Goal: Task Accomplishment & Management: Complete application form

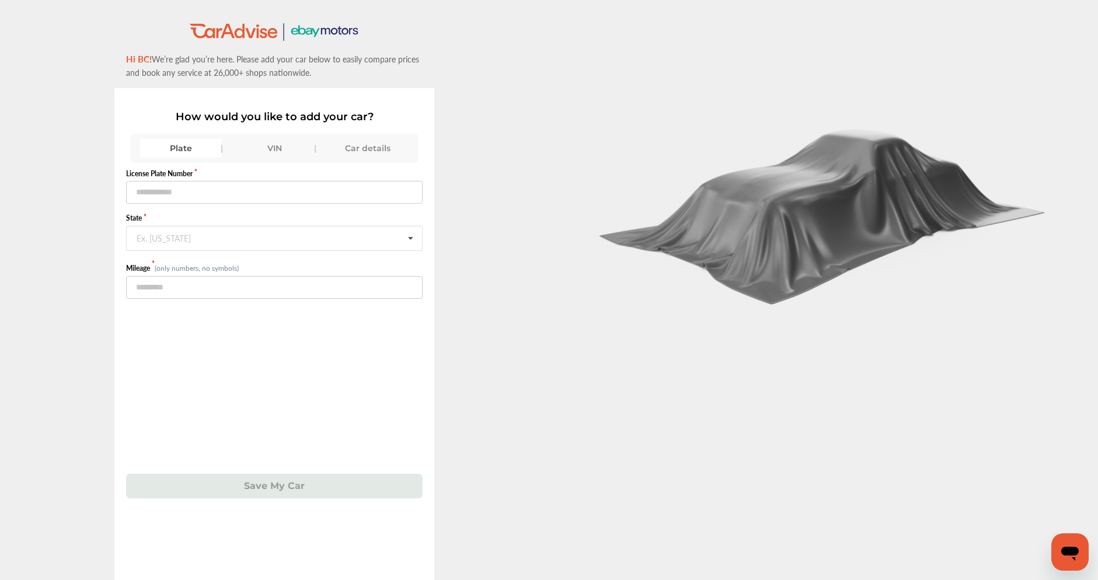
click at [288, 146] on div "VIN" at bounding box center [275, 148] width 82 height 19
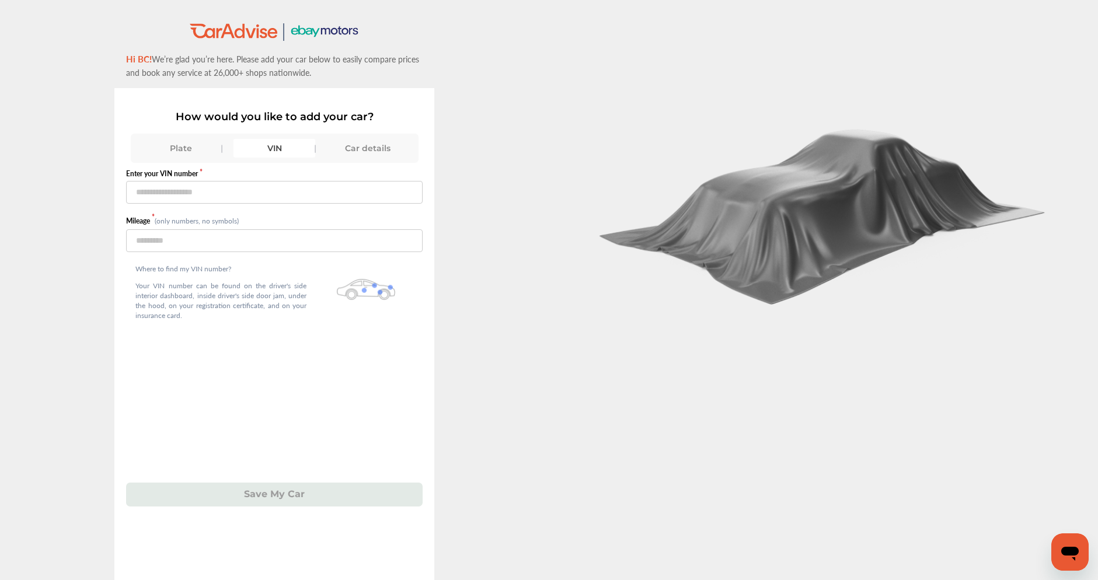
click at [381, 148] on div "Car details" at bounding box center [368, 148] width 82 height 19
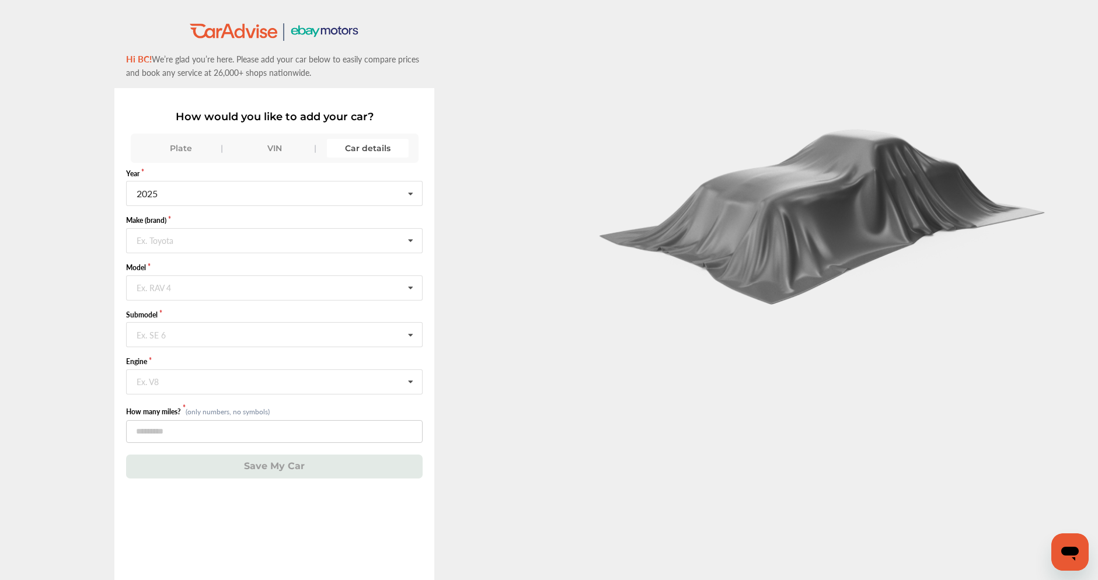
click at [189, 142] on div "Plate" at bounding box center [181, 148] width 82 height 19
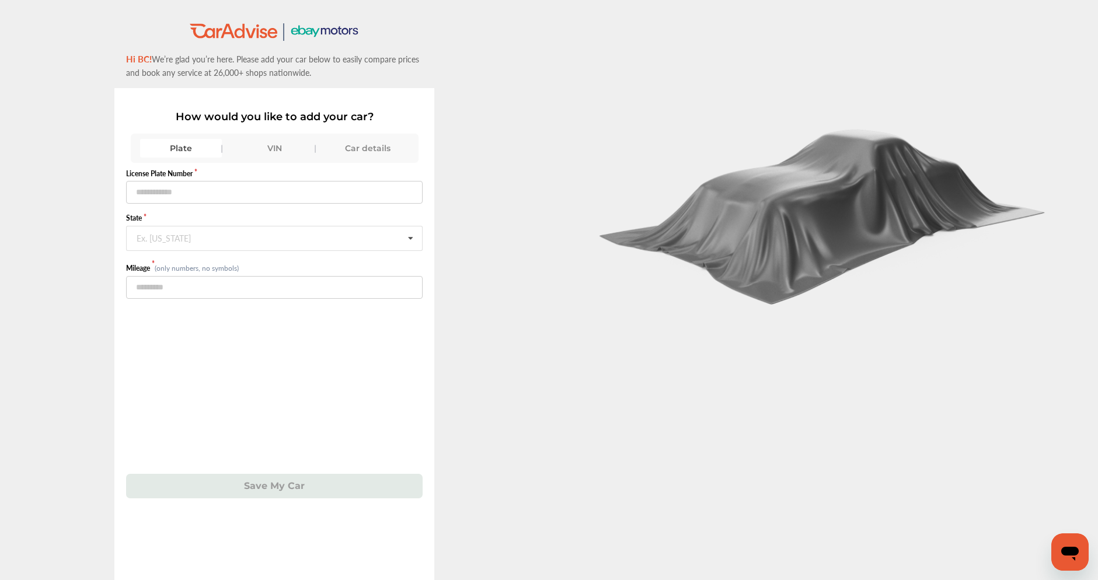
click at [271, 144] on div "VIN" at bounding box center [275, 148] width 82 height 19
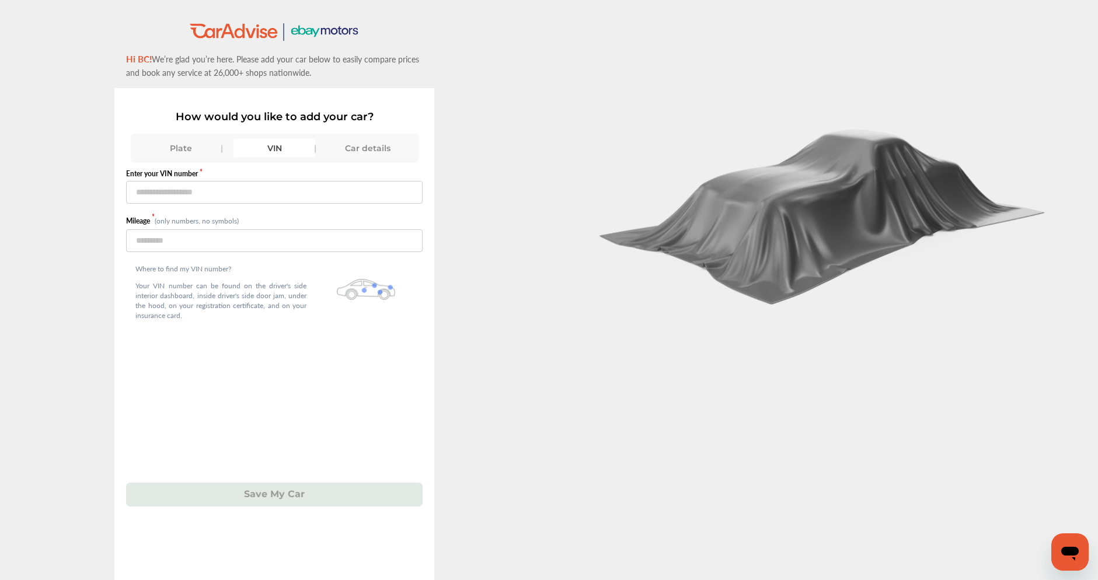
click at [381, 152] on div "Car details" at bounding box center [368, 148] width 82 height 19
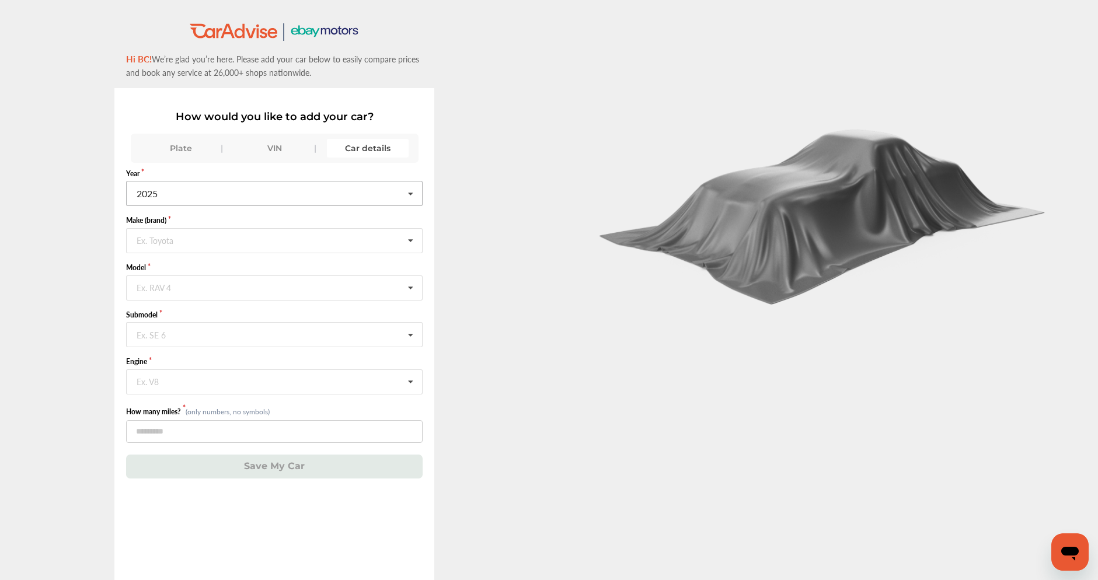
click at [415, 194] on icon at bounding box center [411, 194] width 20 height 25
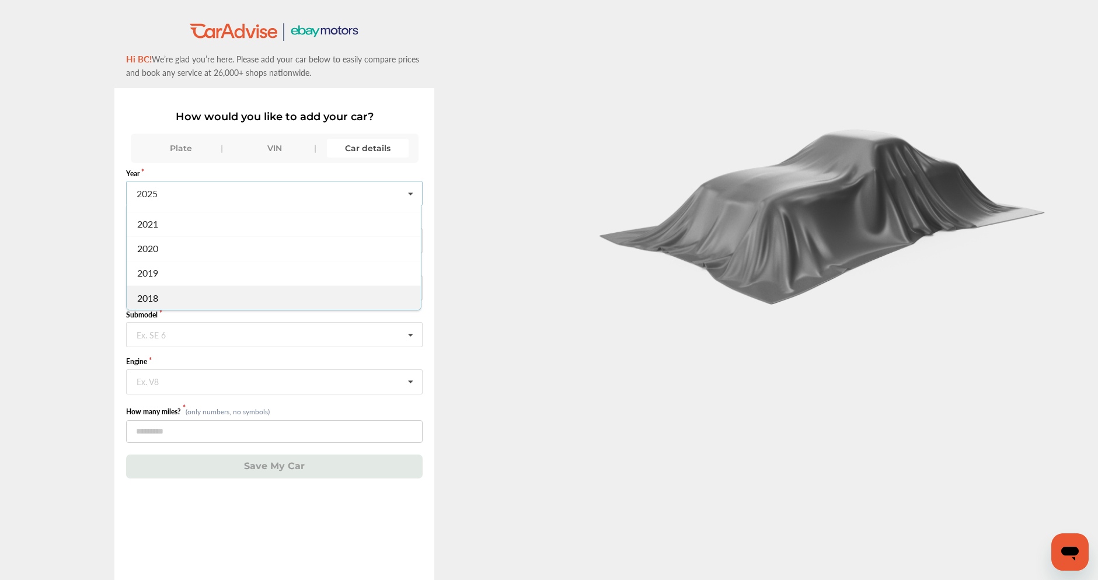
click at [199, 294] on div "2018" at bounding box center [274, 297] width 294 height 25
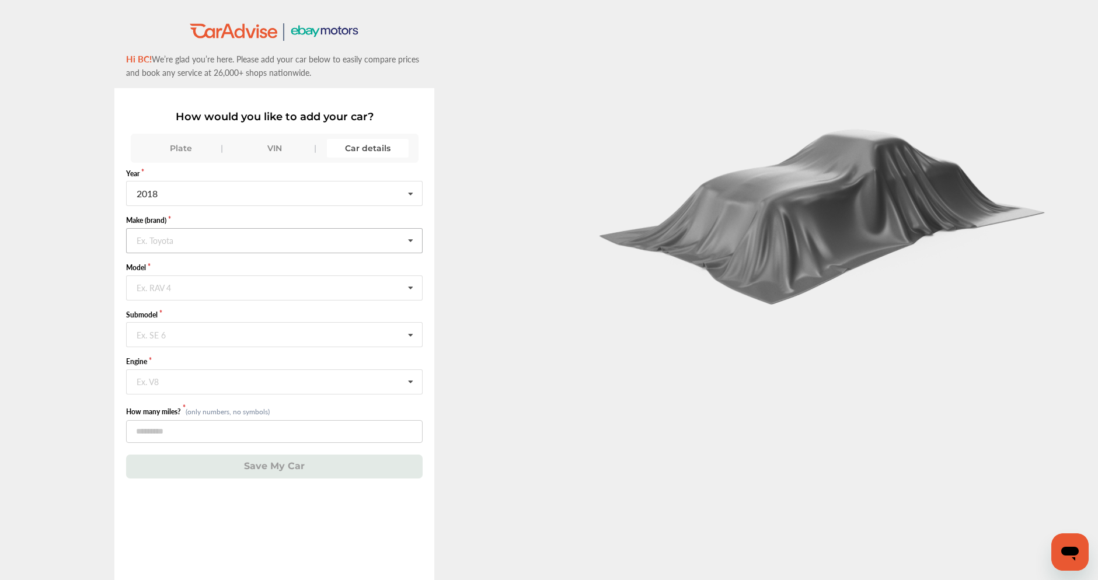
click at [415, 241] on icon at bounding box center [411, 241] width 20 height 25
click at [149, 296] on span "Mazda" at bounding box center [151, 299] width 27 height 13
click at [415, 287] on icon at bounding box center [411, 288] width 20 height 25
click at [196, 385] on div "6" at bounding box center [274, 386] width 294 height 25
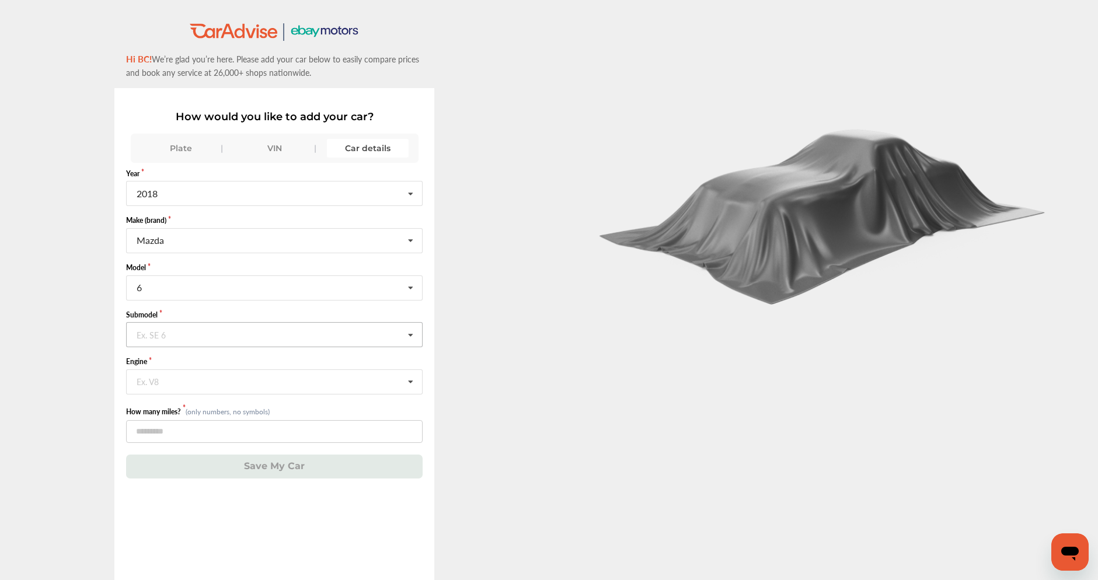
click at [415, 333] on icon at bounding box center [411, 335] width 20 height 25
click at [166, 391] on span "Signature" at bounding box center [157, 390] width 39 height 13
click at [415, 380] on icon at bounding box center [411, 382] width 20 height 25
click at [270, 407] on span "2.5L L4 (Y) Turbocharged GAS FI" at bounding box center [204, 406] width 132 height 13
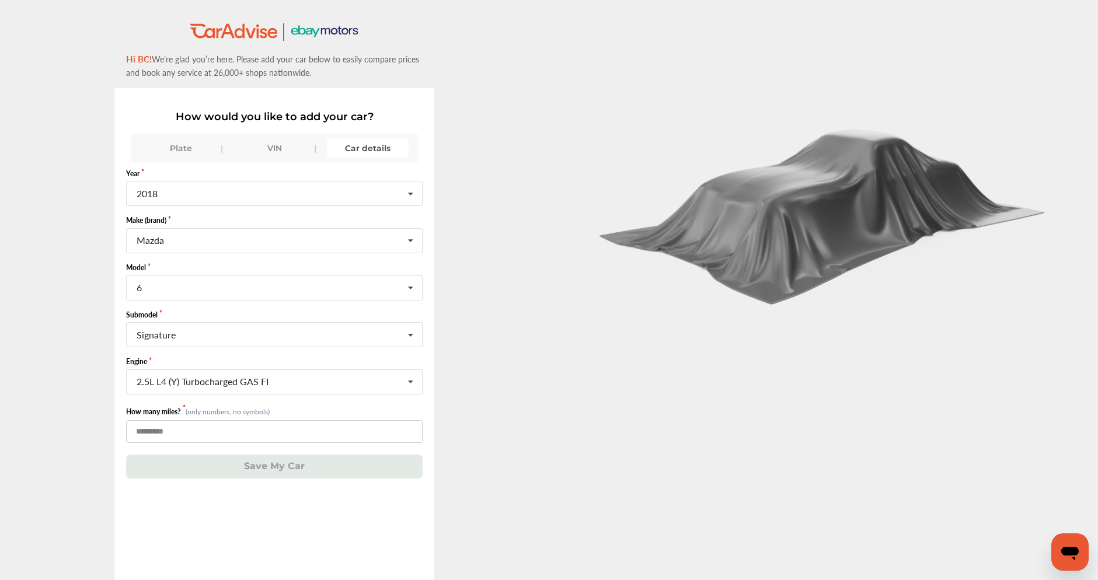
click at [415, 433] on input "*" at bounding box center [274, 431] width 297 height 23
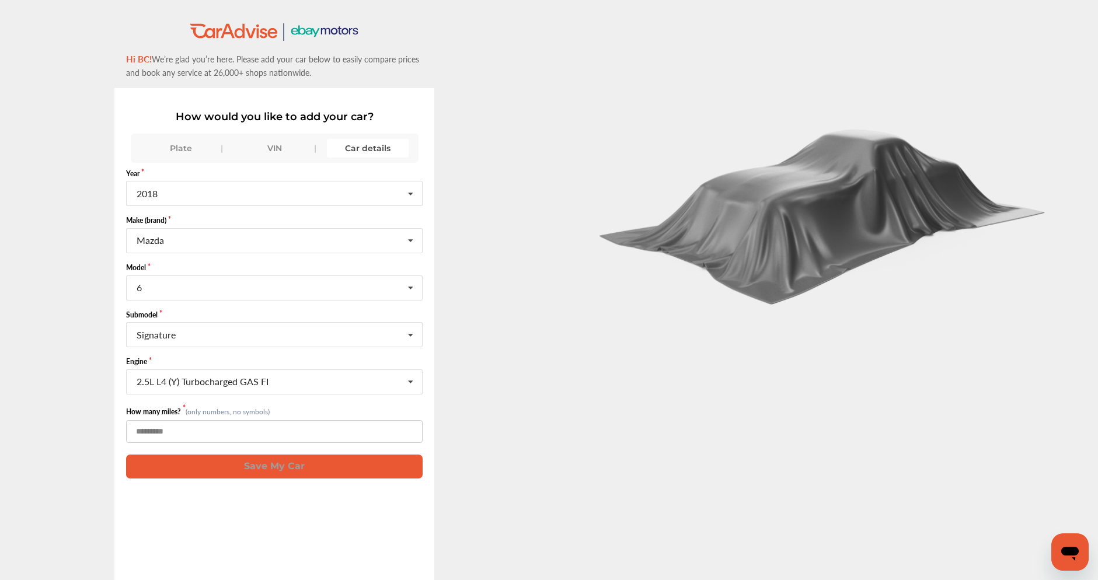
click at [415, 433] on input "*" at bounding box center [274, 431] width 297 height 23
click at [415, 429] on input "*" at bounding box center [274, 431] width 297 height 23
type input "*"
click at [415, 429] on input "*" at bounding box center [274, 431] width 297 height 23
click at [154, 434] on input "*" at bounding box center [274, 431] width 297 height 23
